Goal: Task Accomplishment & Management: Complete application form

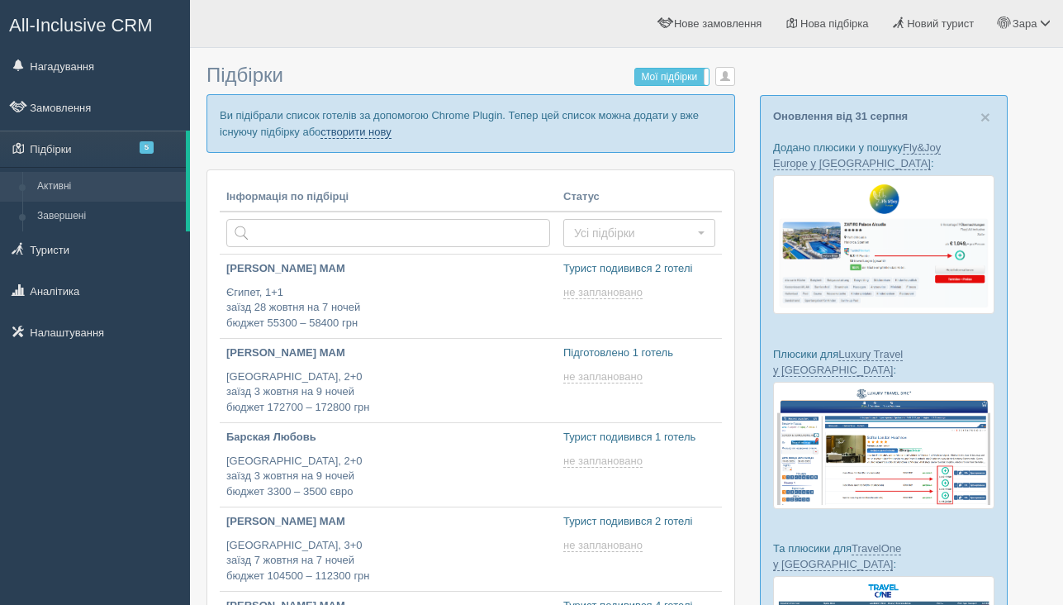
click at [391, 133] on link "створити нову" at bounding box center [355, 132] width 70 height 13
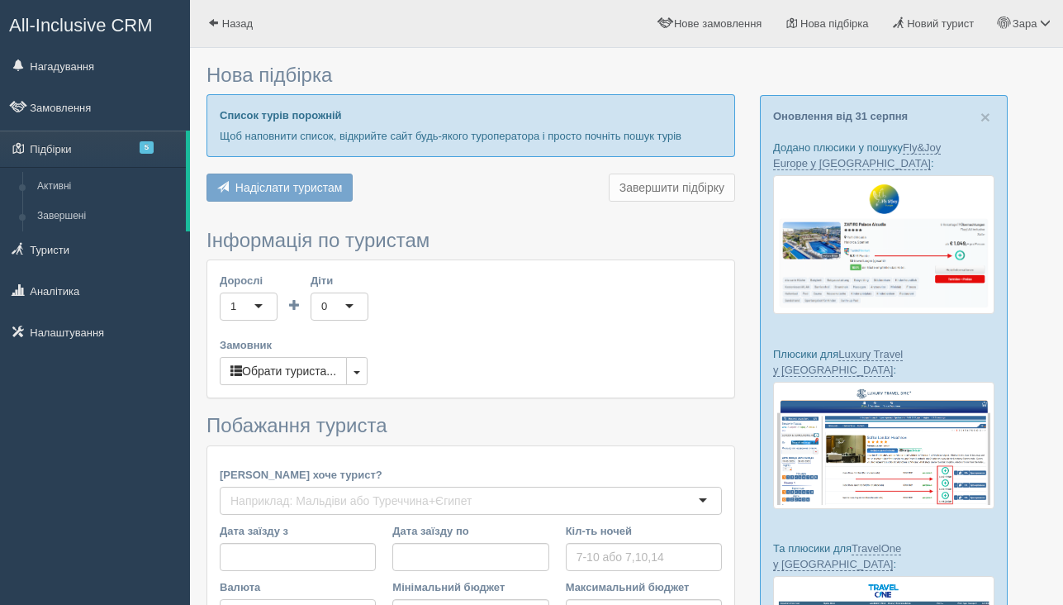
type input "7"
type input "45700"
type input "78400"
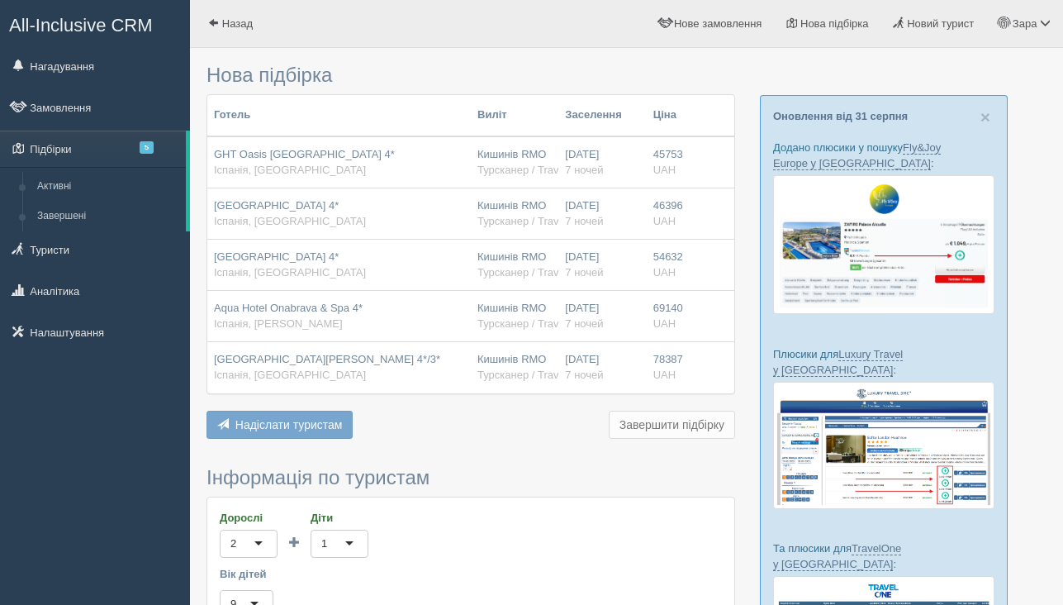
click at [335, 430] on button "Надіслати туристам Надіслати" at bounding box center [279, 424] width 146 height 28
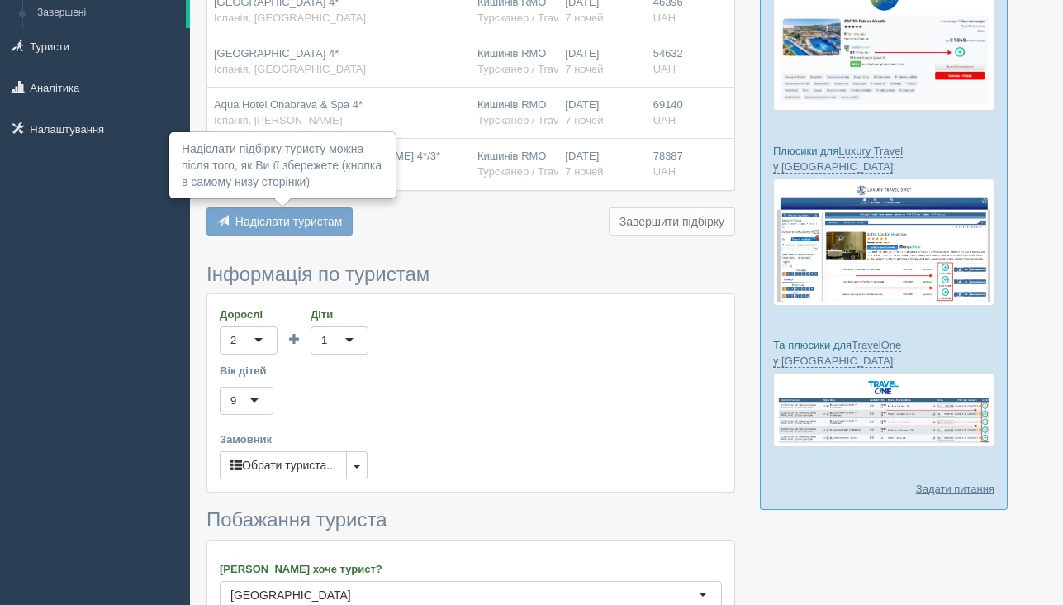
scroll to position [348, 0]
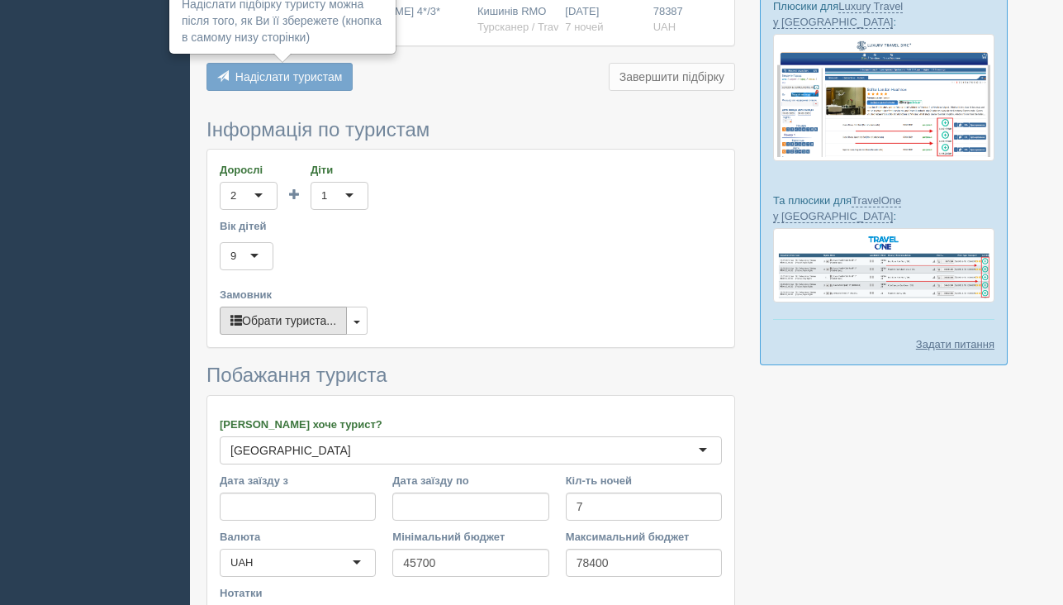
click at [316, 316] on button "Обрати туриста..." at bounding box center [283, 320] width 127 height 28
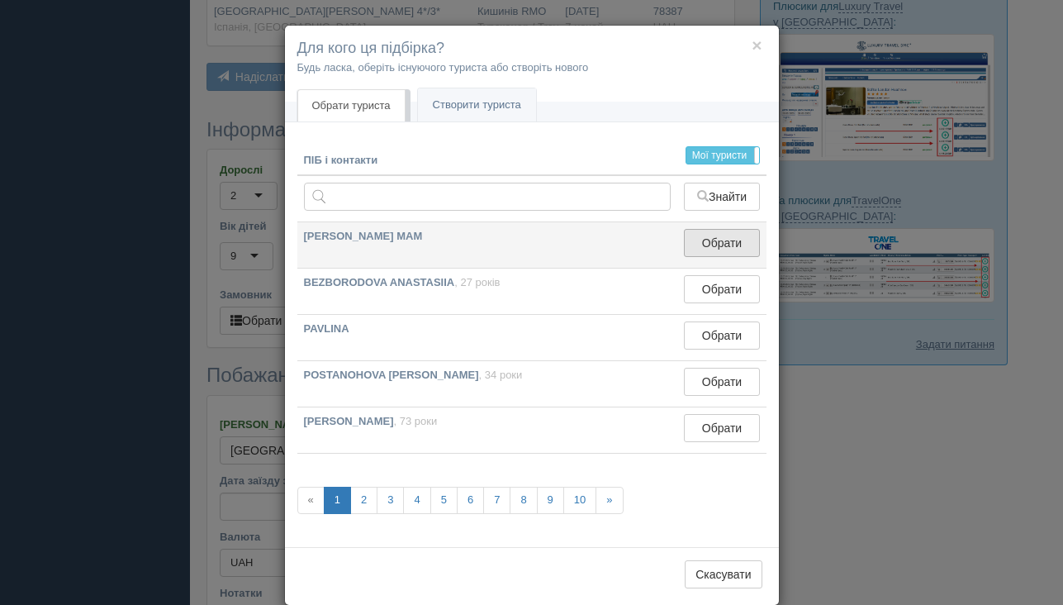
click at [689, 255] on button "Обрати" at bounding box center [721, 243] width 75 height 28
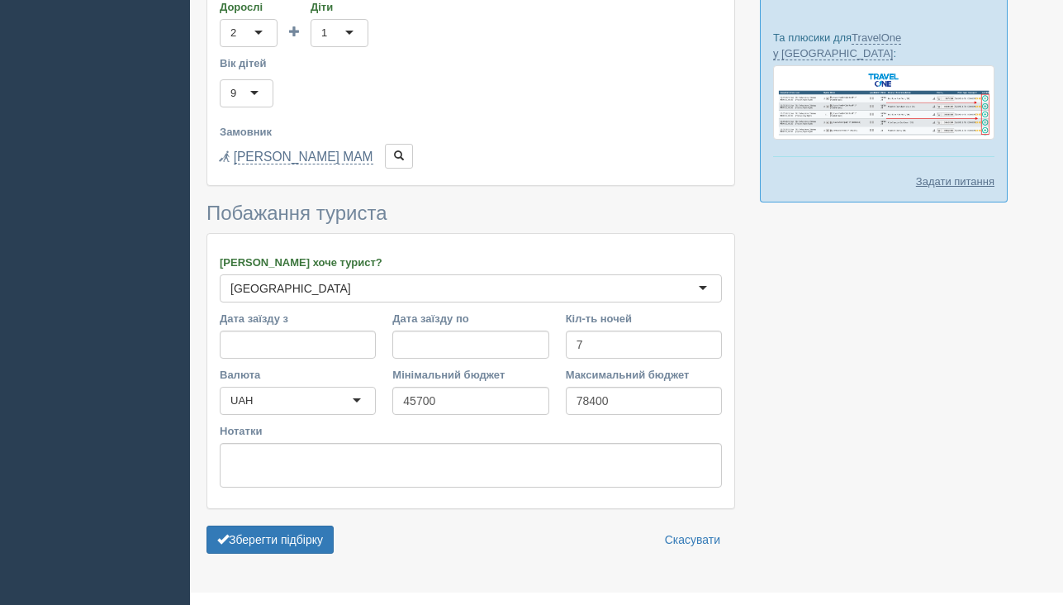
scroll to position [543, 0]
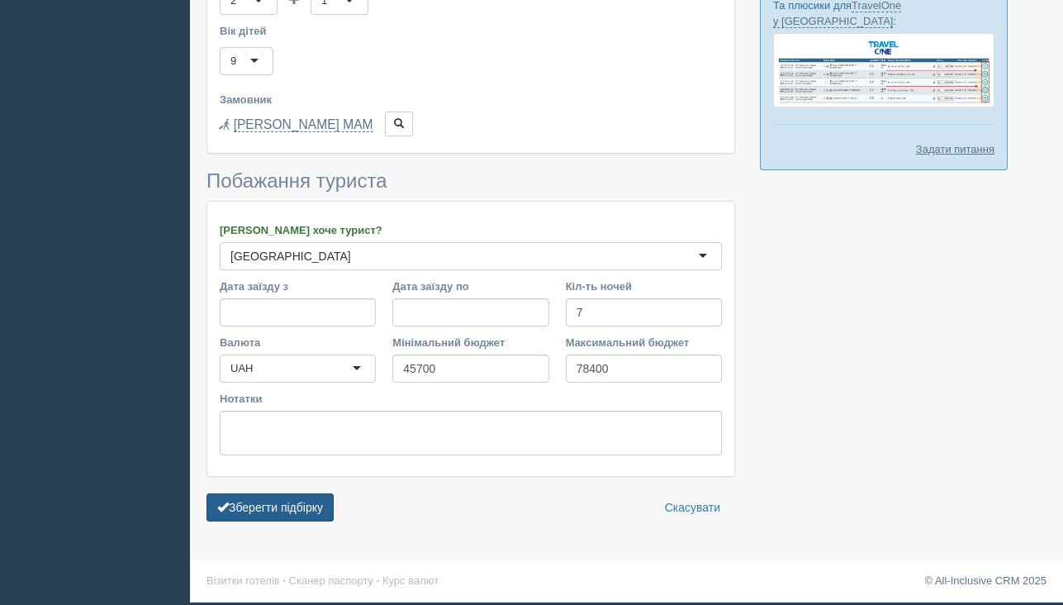
click at [311, 513] on button "Зберегти підбірку" at bounding box center [269, 507] width 127 height 28
